Goal: Task Accomplishment & Management: Manage account settings

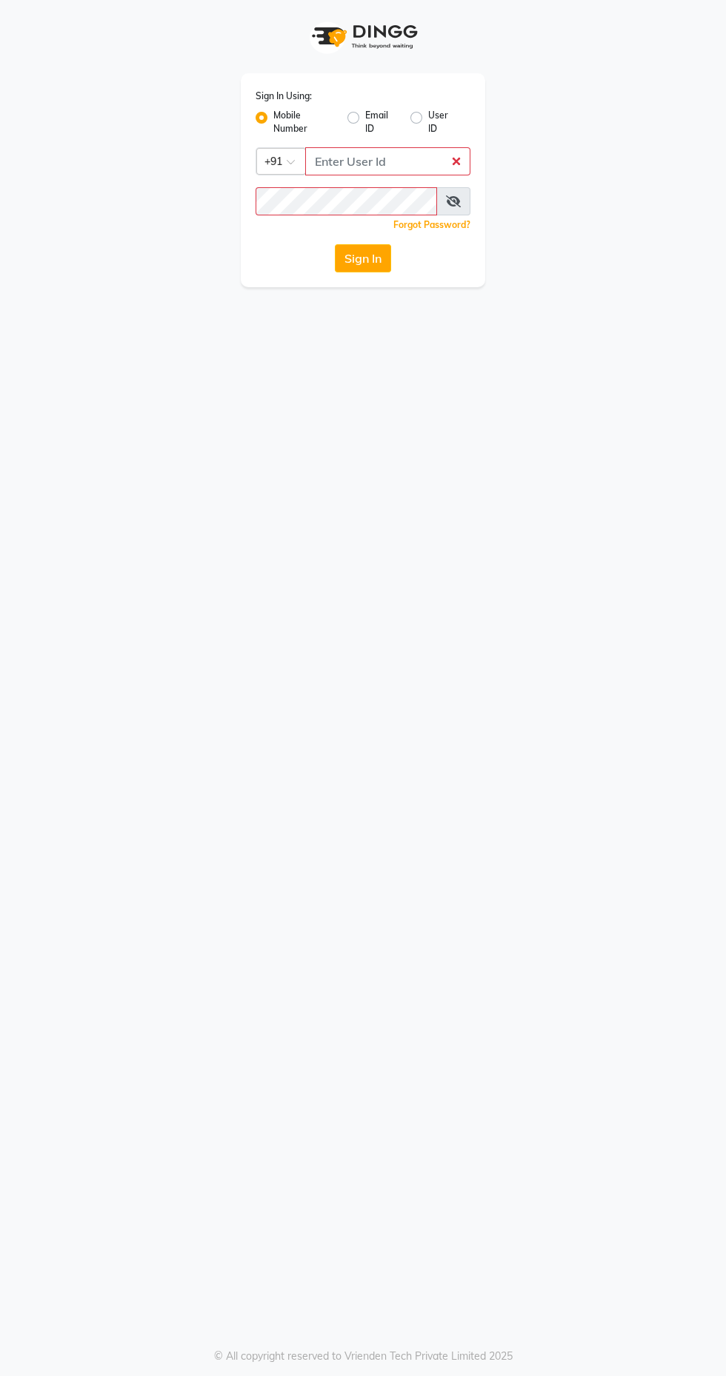
click at [362, 259] on button "Sign In" at bounding box center [363, 258] width 56 height 28
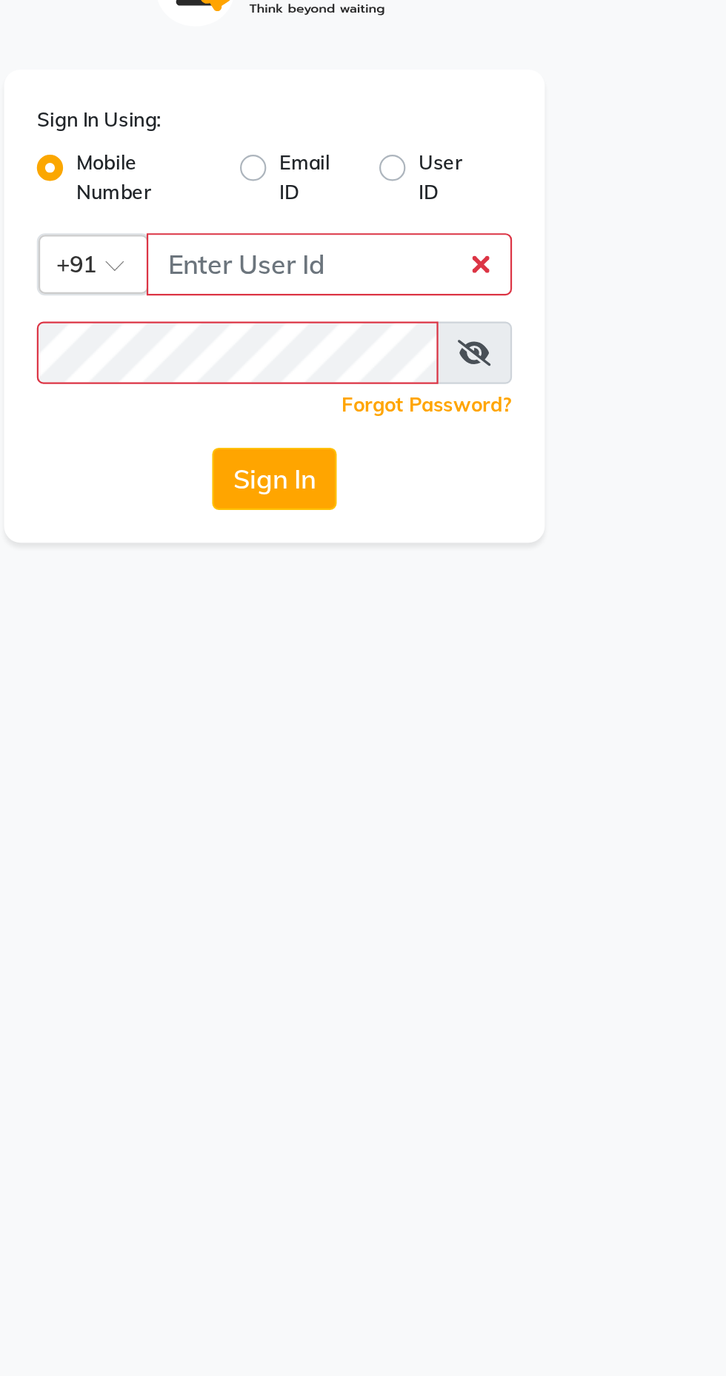
click at [364, 260] on button "Sign In" at bounding box center [363, 258] width 56 height 28
click at [394, 161] on input "Username" at bounding box center [387, 161] width 165 height 28
type input "8408879689"
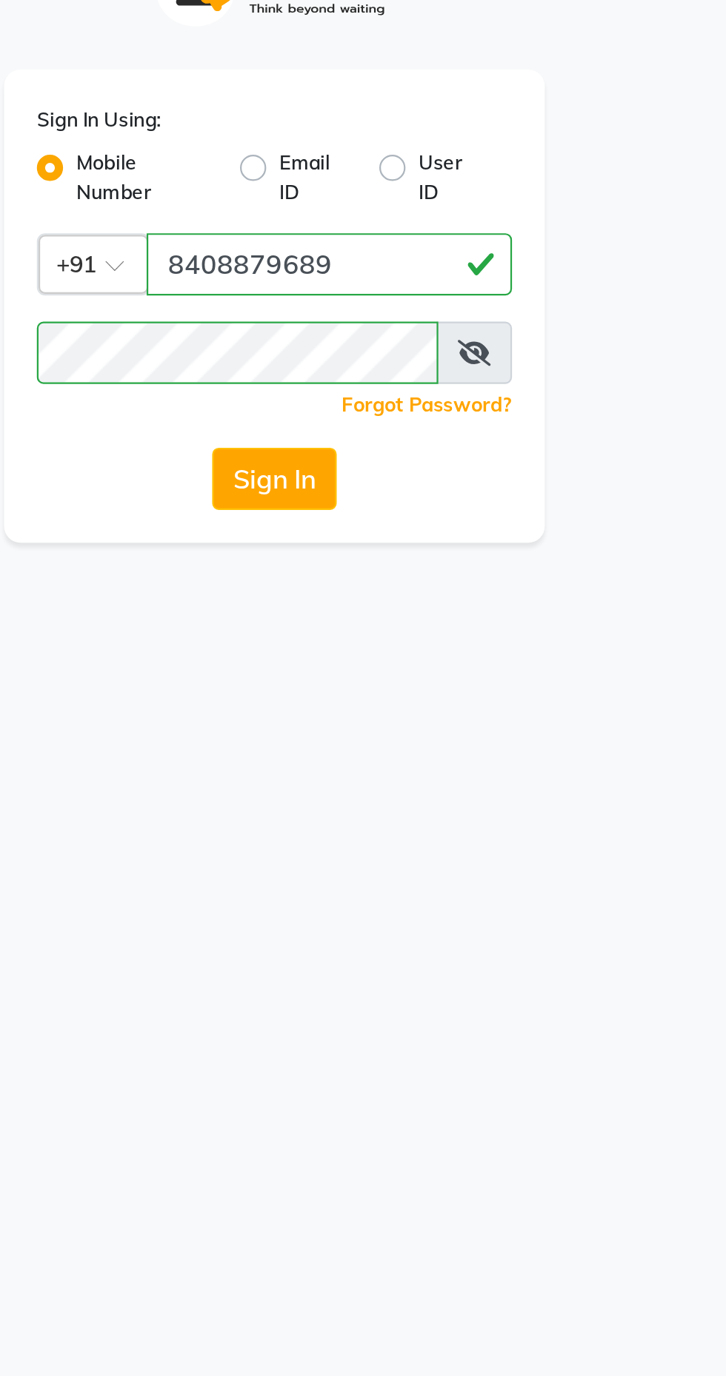
click at [335, 244] on button "Sign In" at bounding box center [363, 258] width 56 height 28
click at [363, 270] on button "Sign In" at bounding box center [363, 258] width 56 height 28
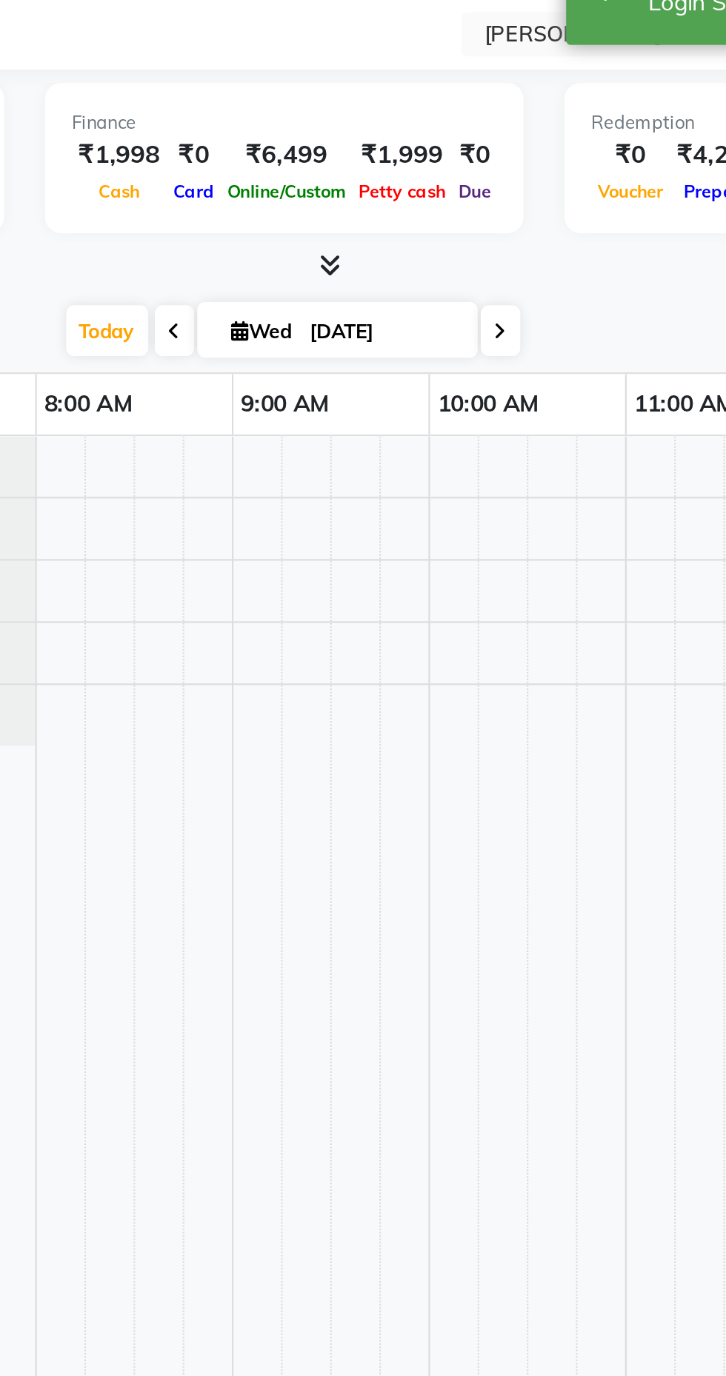
select select "en"
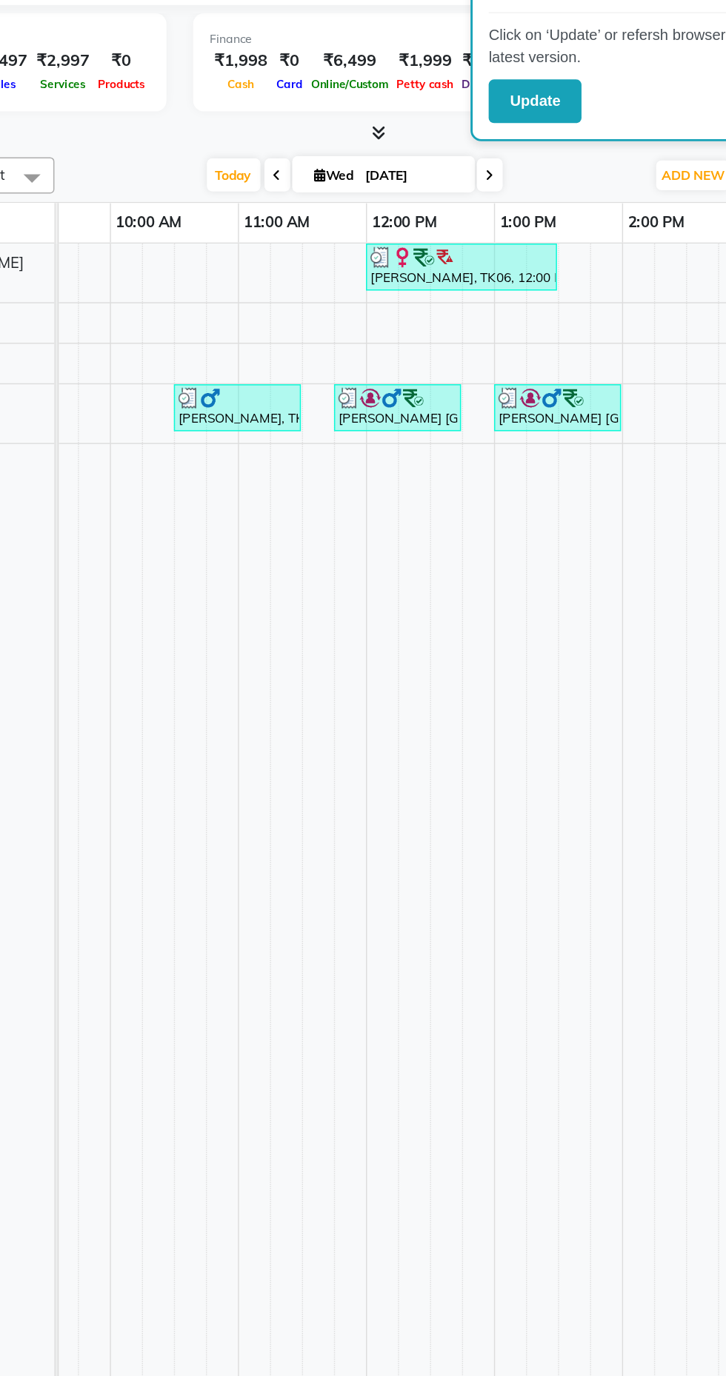
click at [302, 343] on div at bounding box center [290, 346] width 82 height 15
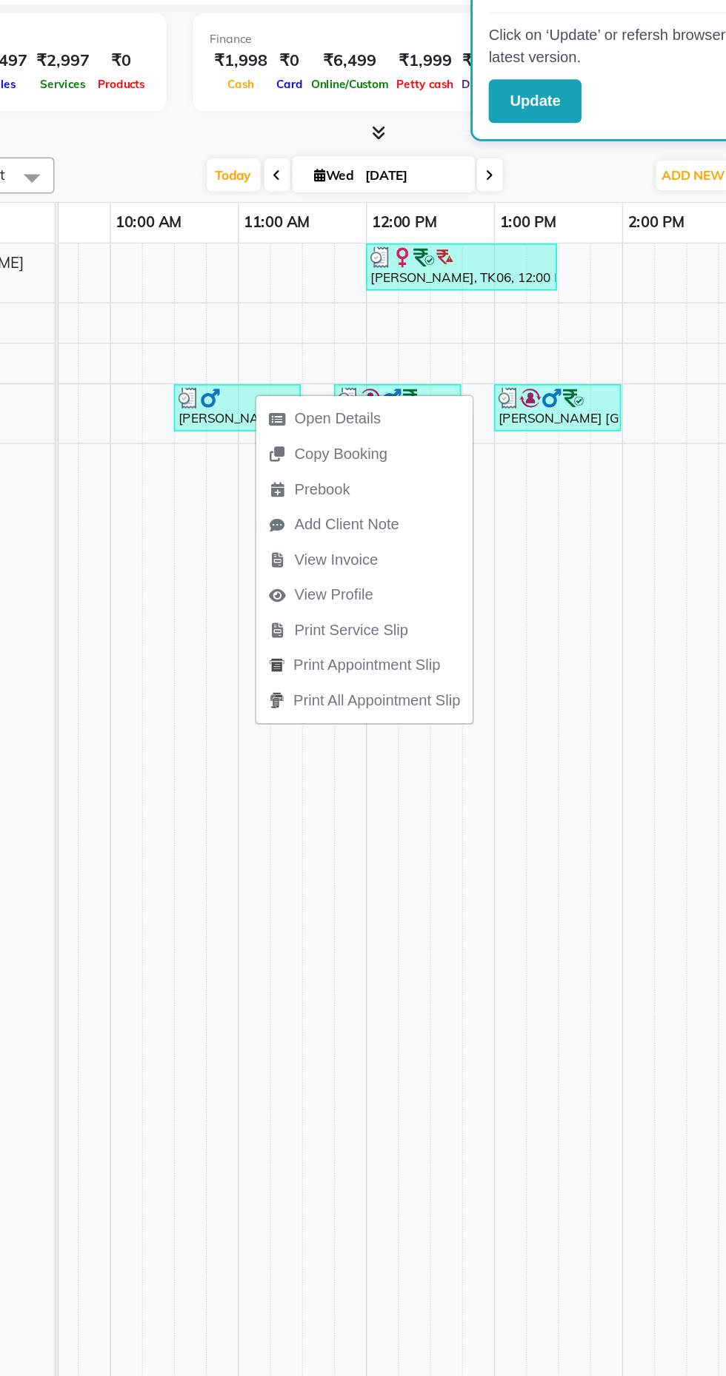
click at [483, 680] on td at bounding box center [479, 800] width 22 height 1122
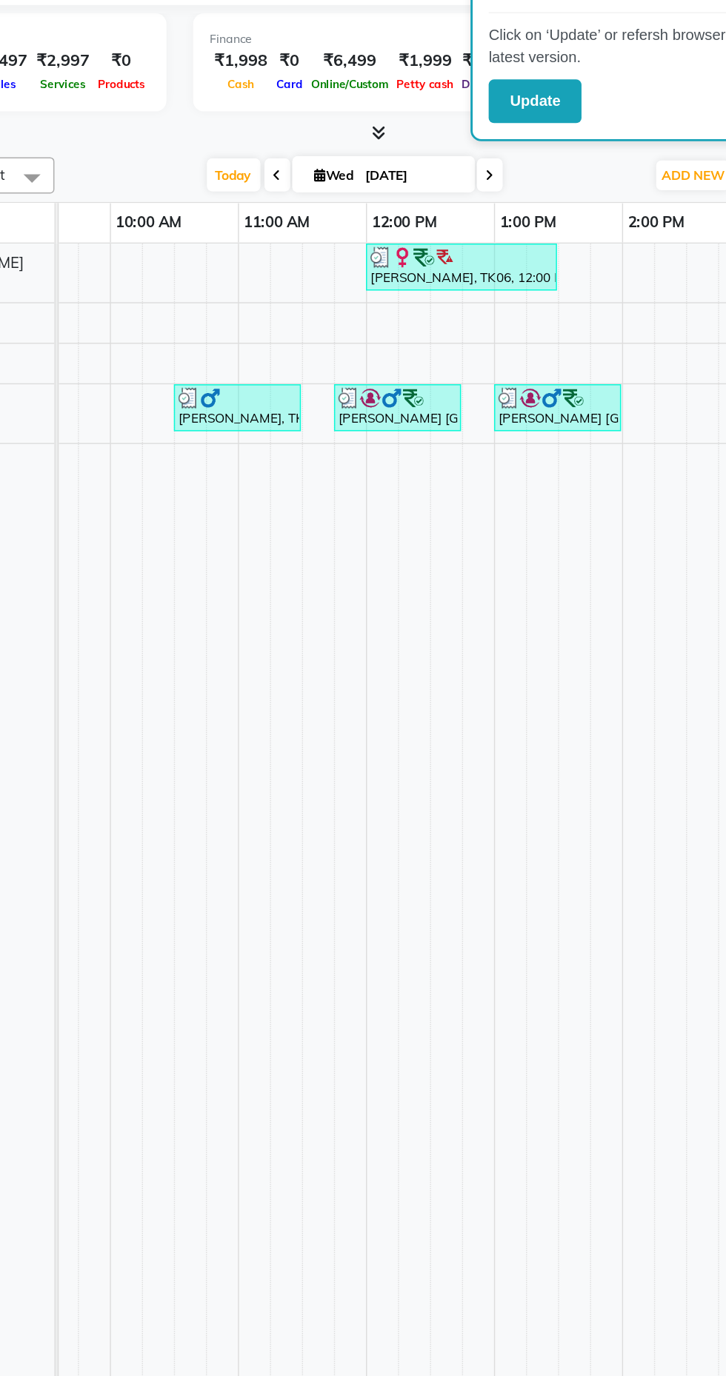
click at [275, 353] on div "[PERSON_NAME], TK02, 10:30 AM-11:30 AM, OFFER SERVICE 60 MIN" at bounding box center [289, 353] width 85 height 28
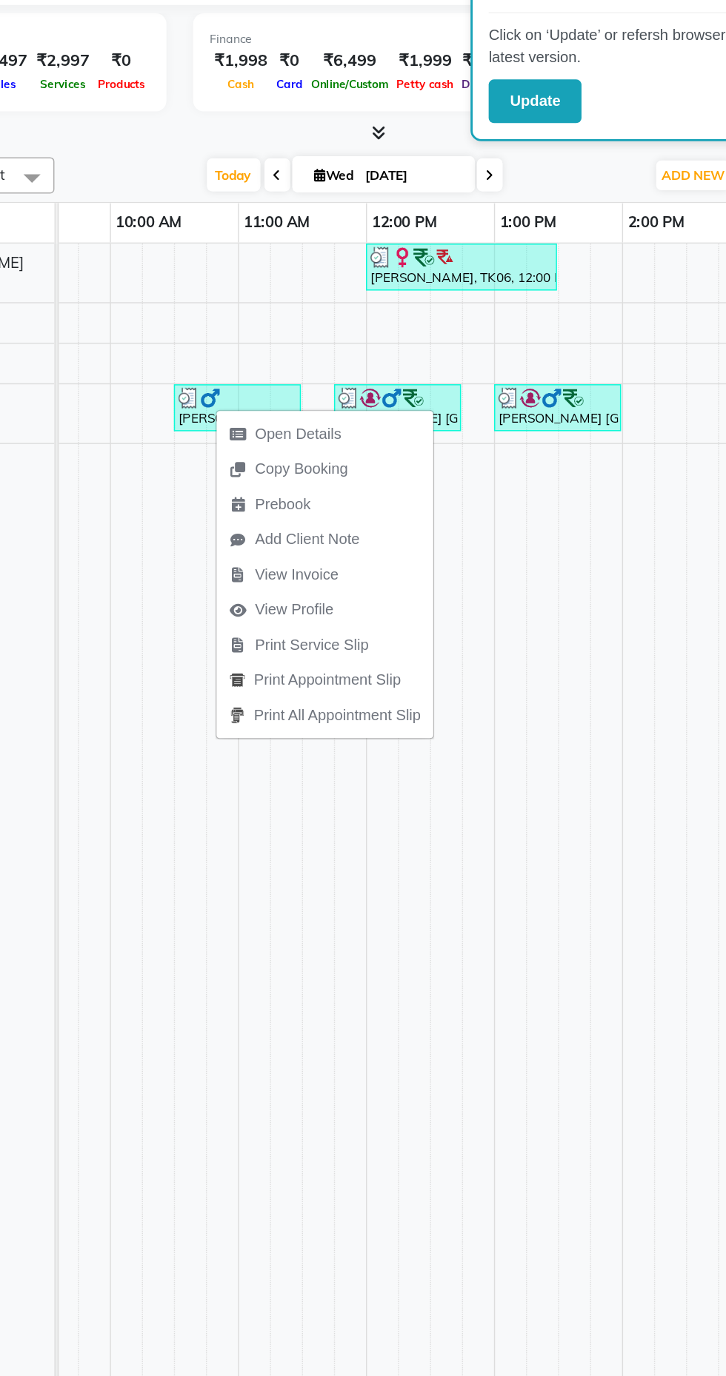
click at [346, 370] on span "Open Details" at bounding box center [332, 371] width 60 height 16
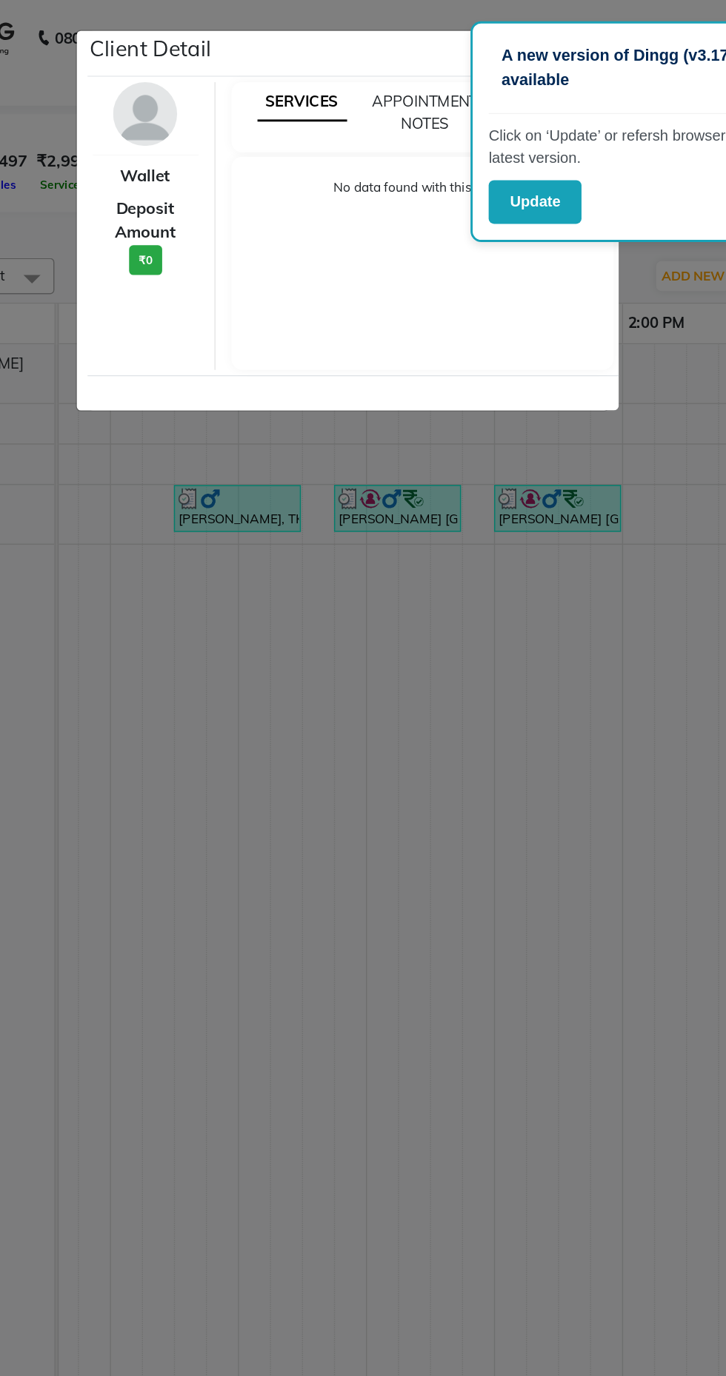
select select "3"
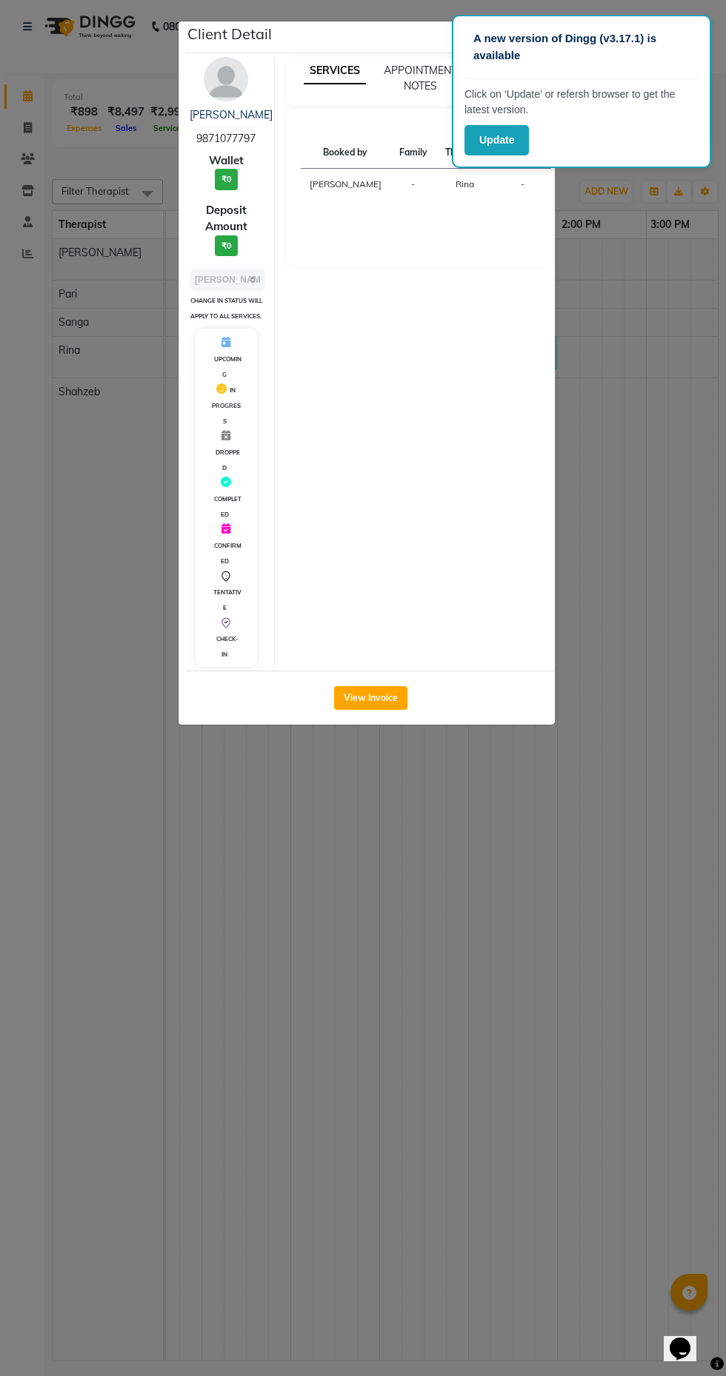
click at [692, 374] on ngb-modal-window "Client Detail [PERSON_NAME] 9871077797 Wallet ₹0 Deposit Amount ₹0 Select MARK …" at bounding box center [363, 688] width 726 height 1376
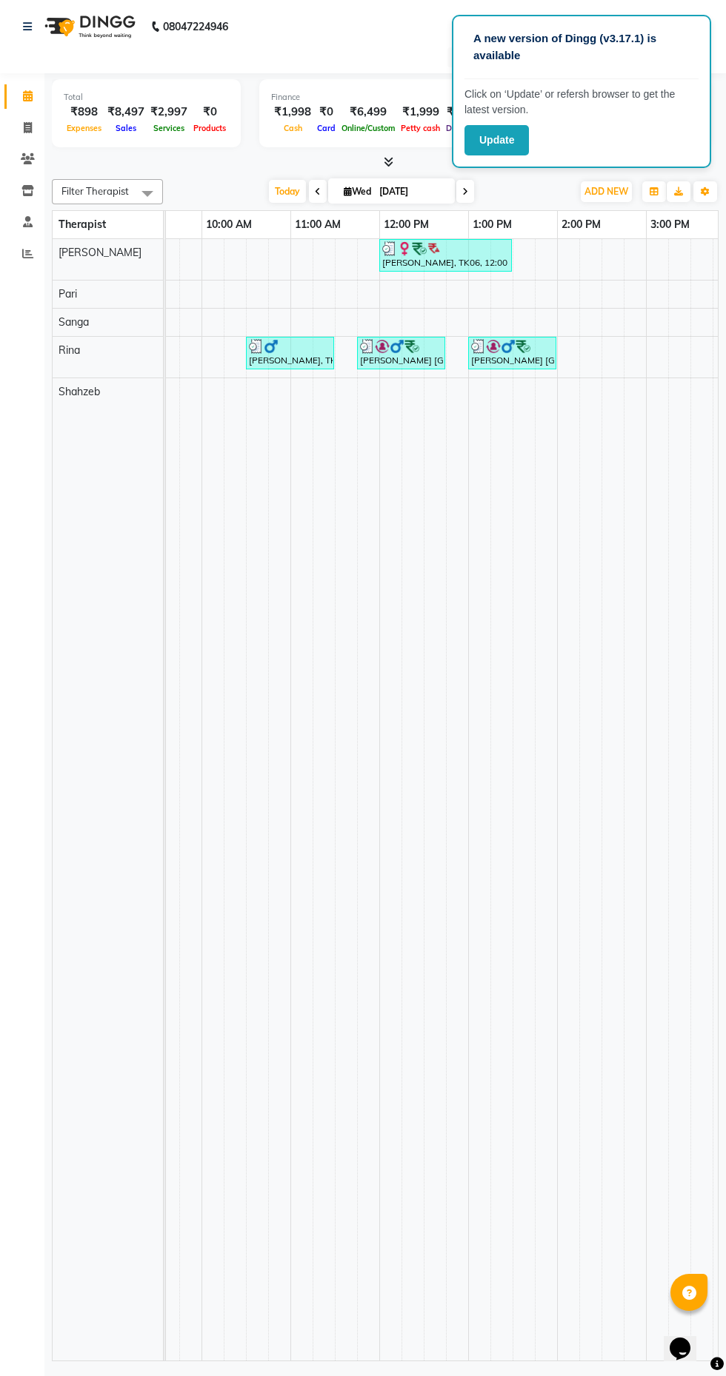
click at [293, 358] on div "[PERSON_NAME], TK02, 10:30 AM-11:30 AM, OFFER SERVICE 60 MIN" at bounding box center [289, 353] width 85 height 28
click at [557, 466] on td at bounding box center [568, 800] width 22 height 1122
click at [270, 346] on img at bounding box center [271, 346] width 15 height 15
click at [338, 492] on span "View Profile" at bounding box center [325, 486] width 55 height 16
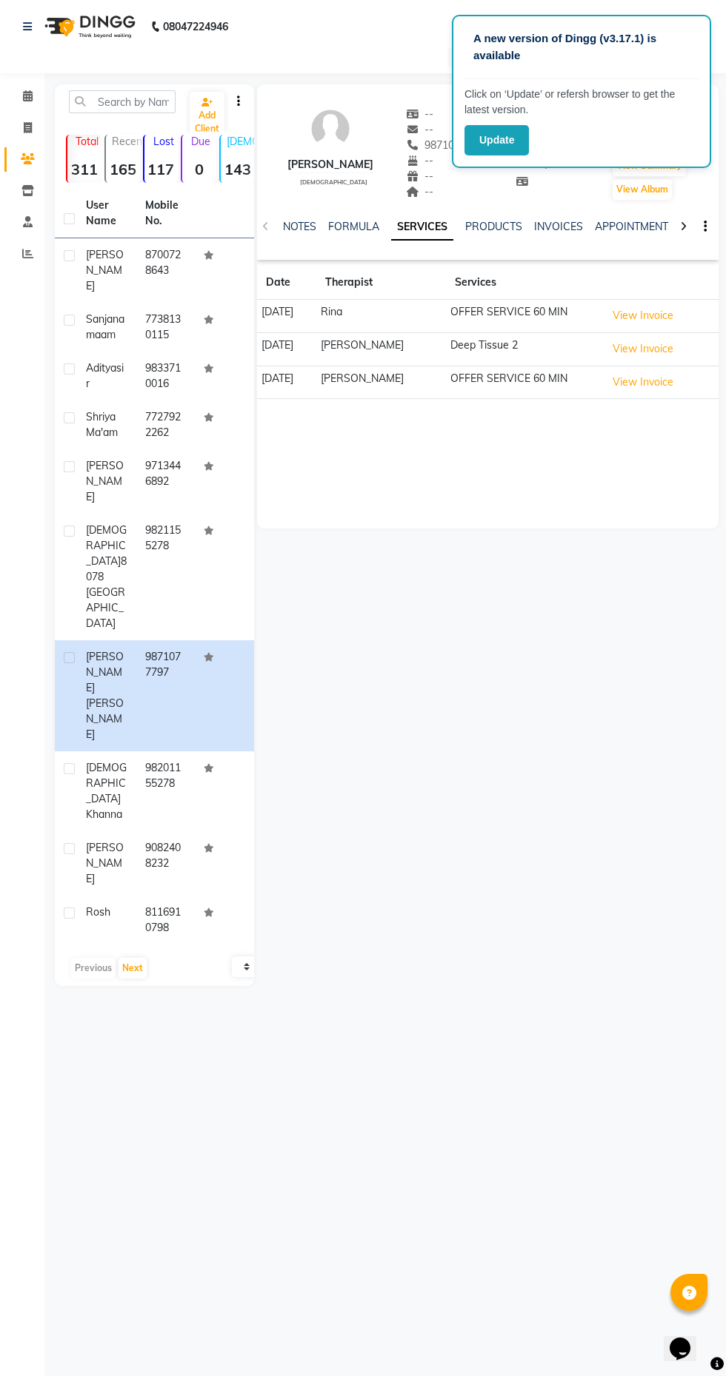
click at [668, 87] on p "Click on ‘Update’ or refersh browser to get the latest version." at bounding box center [581, 102] width 234 height 31
click at [561, 572] on div "[PERSON_NAME] [DEMOGRAPHIC_DATA] -- -- 9871077797 -- -- -- -- [DATE] ₹ 3497 0 |…" at bounding box center [486, 535] width 464 height 902
